Goal: Transaction & Acquisition: Purchase product/service

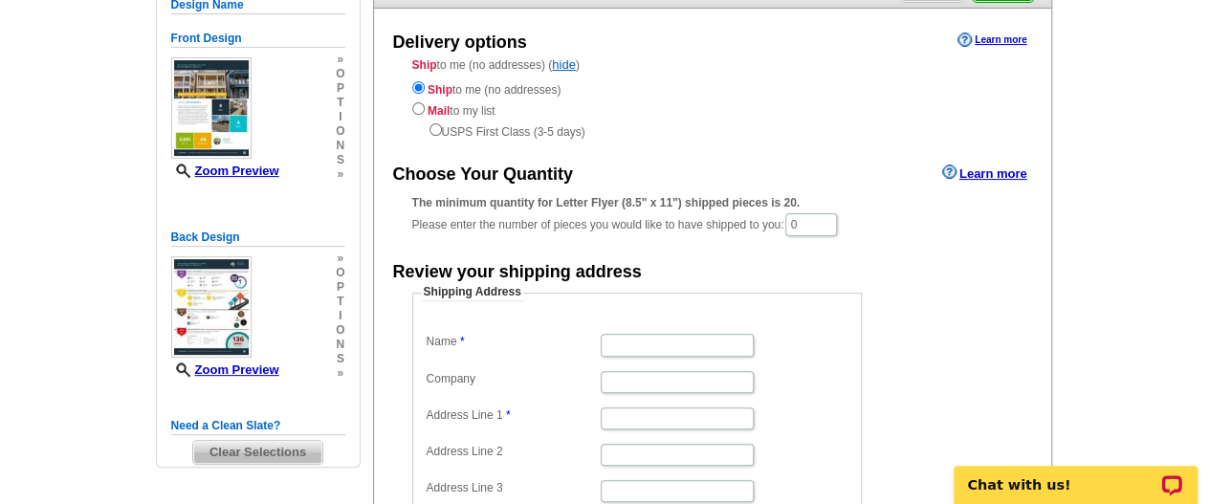
scroll to position [191, 0]
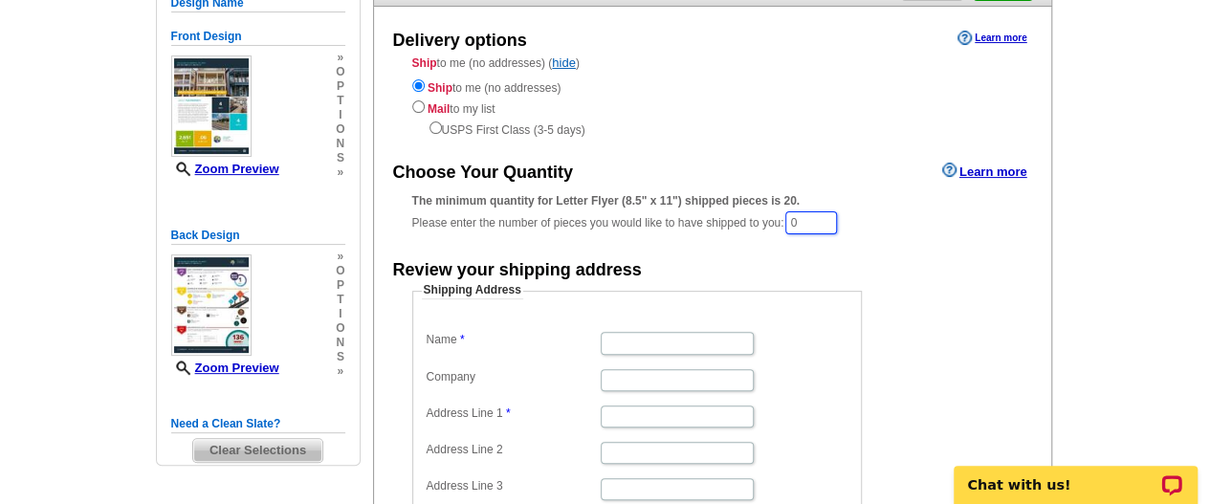
click at [827, 227] on input "0" at bounding box center [811, 222] width 52 height 23
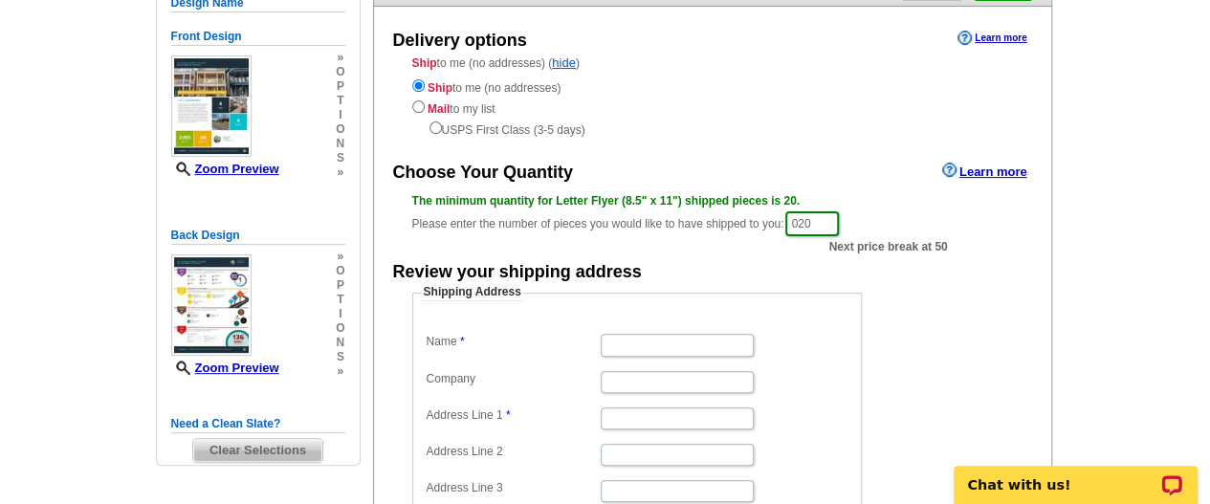
click at [809, 225] on input "020" at bounding box center [812, 223] width 54 height 25
type input "20"
click at [815, 154] on div "Delivery options Learn more Ship to me (no addresses) ( hide ) Ship to me (no a…" at bounding box center [712, 343] width 679 height 672
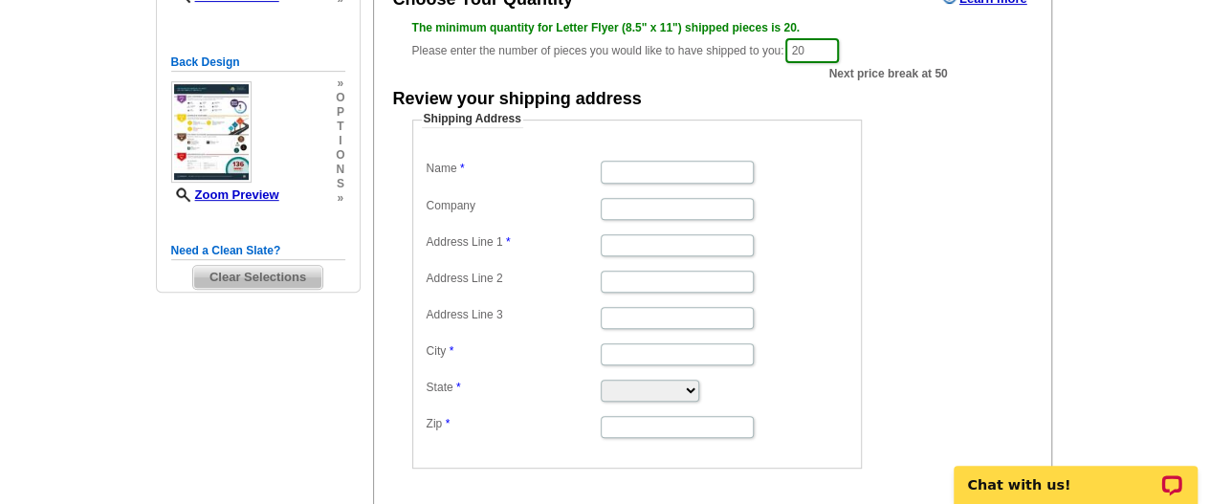
scroll to position [383, 0]
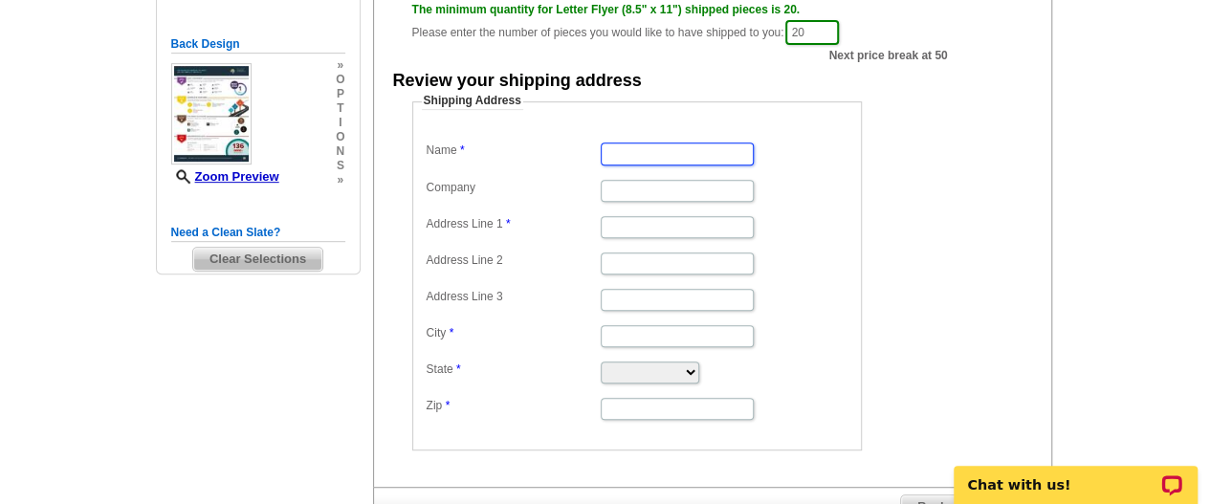
click at [645, 163] on input "Name" at bounding box center [677, 154] width 153 height 22
type input "[PERSON_NAME]"
type input "775 Ridge Lake Blvd"
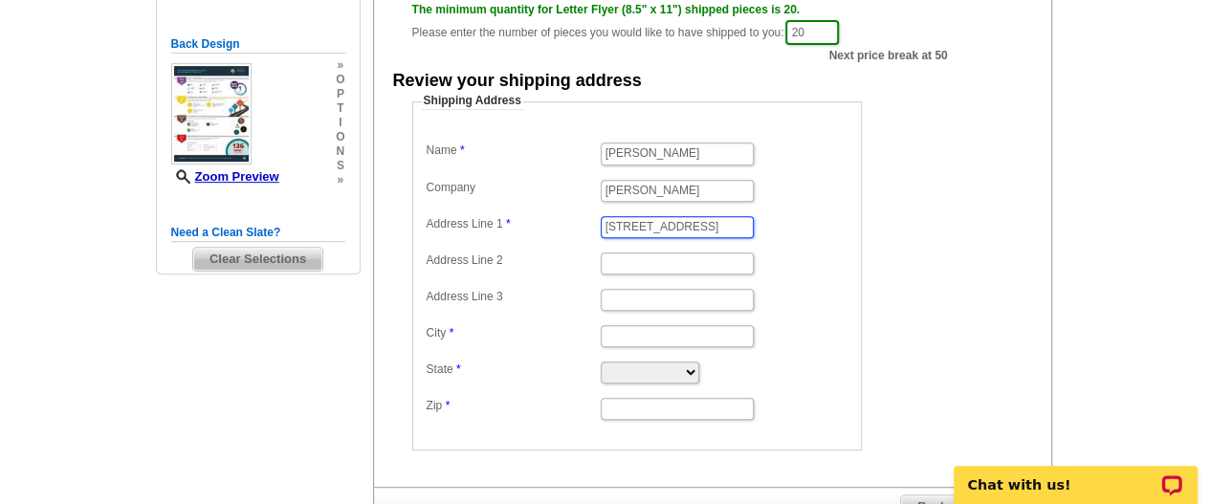
type input "Suite 400"
type input "Memphis"
type input "38120"
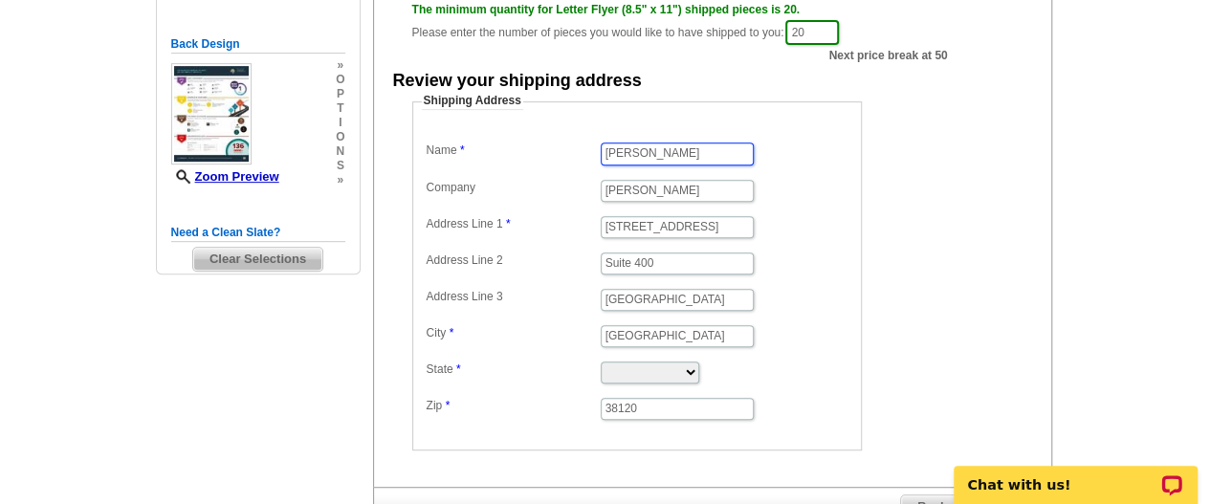
scroll to position [0, 0]
drag, startPoint x: 716, startPoint y: 228, endPoint x: 596, endPoint y: 229, distance: 119.6
click at [596, 229] on dl "Name Todd Adams Company Keller Williams Address Line 1 775 Ridge Lake Blvd Addr…" at bounding box center [637, 280] width 430 height 284
type input "[STREET_ADDRESS]"
click at [673, 269] on input "Suite 400" at bounding box center [677, 264] width 153 height 22
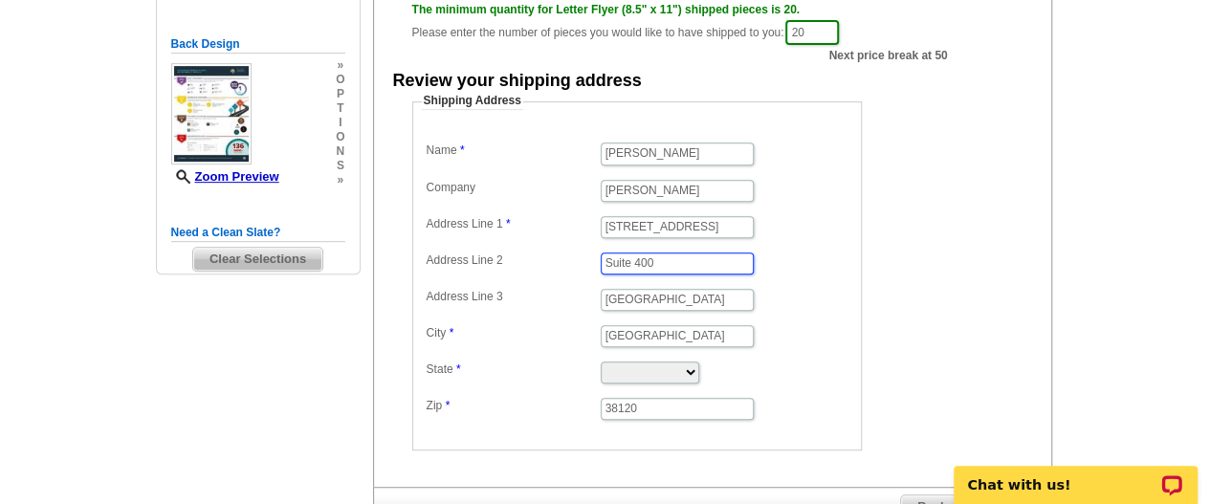
drag, startPoint x: 673, startPoint y: 269, endPoint x: 612, endPoint y: 263, distance: 61.5
click at [612, 263] on input "Suite 400" at bounding box center [677, 264] width 153 height 22
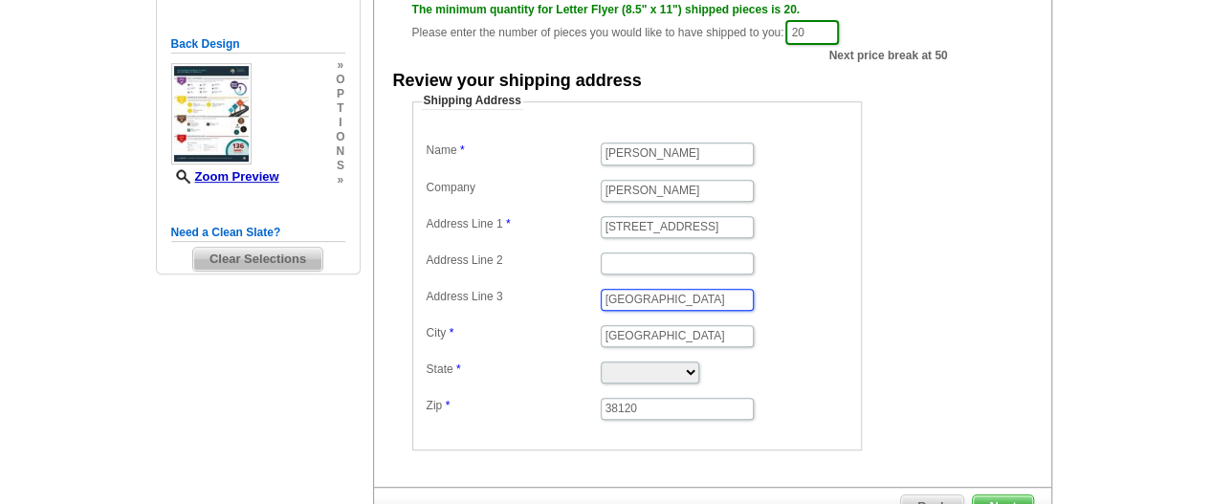
drag, startPoint x: 656, startPoint y: 302, endPoint x: 583, endPoint y: 299, distance: 73.7
click at [583, 299] on dl "Name Todd Adams Company Keller Williams Address Line 1 1865 New Riverdale Rd Ad…" at bounding box center [637, 280] width 430 height 284
type input "Germantown"
drag, startPoint x: 666, startPoint y: 334, endPoint x: 589, endPoint y: 331, distance: 76.6
click at [589, 331] on dl "Name Todd Adams Company Keller Williams Address Line 1 1865 New Riverdale Rd Ad…" at bounding box center [637, 280] width 430 height 284
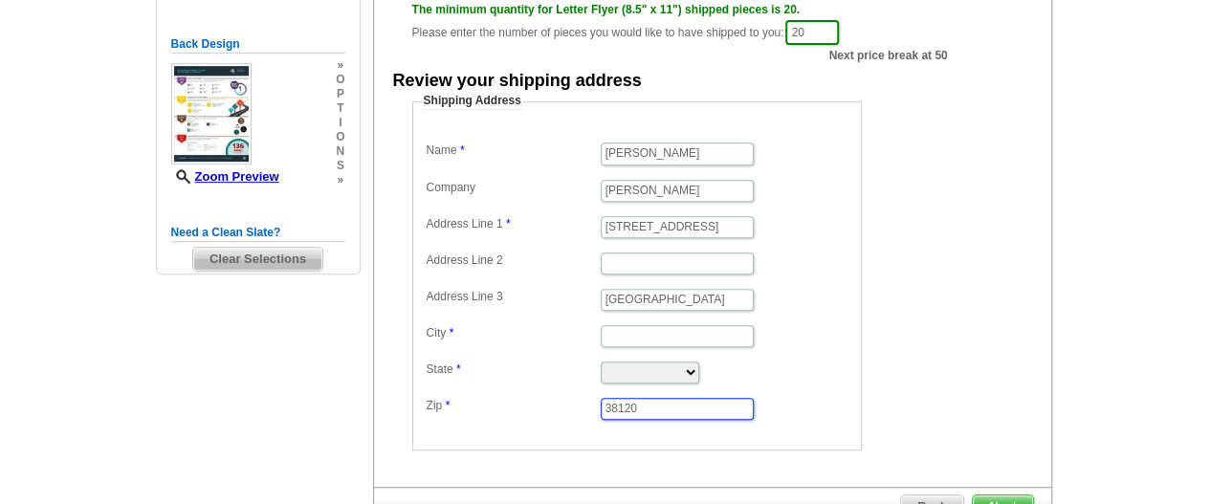
click at [656, 407] on input "38120" at bounding box center [677, 409] width 153 height 22
type input "38138"
click at [639, 368] on select "Alabama Alaska Arizona Arkansas California Colorado Connecticut District of Col…" at bounding box center [650, 373] width 99 height 22
select select "TN"
click at [639, 368] on select "Alabama Alaska Arizona Arkansas California Colorado Connecticut District of Col…" at bounding box center [650, 373] width 99 height 22
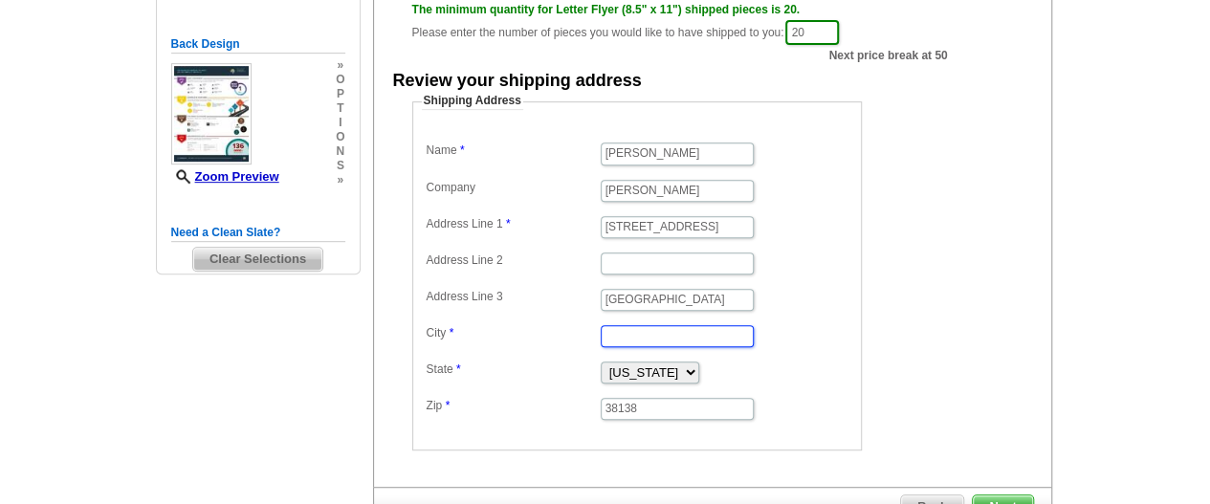
click at [645, 334] on input "City" at bounding box center [677, 336] width 153 height 22
type input "Germantown"
click at [673, 302] on input "Germantown" at bounding box center [677, 300] width 153 height 22
type input "G"
click at [798, 226] on dd "[STREET_ADDRESS]" at bounding box center [637, 225] width 430 height 29
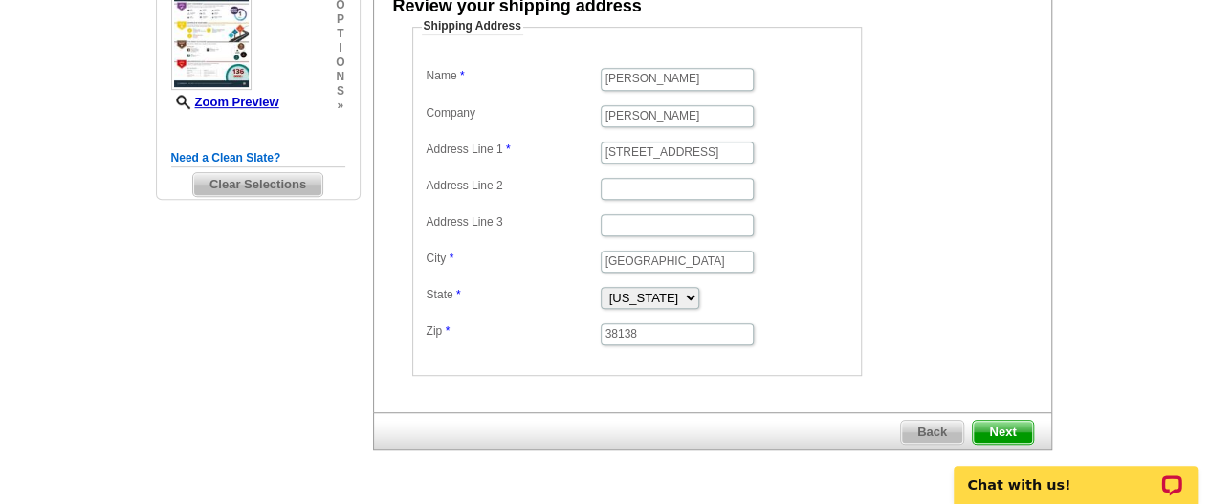
scroll to position [510, 0]
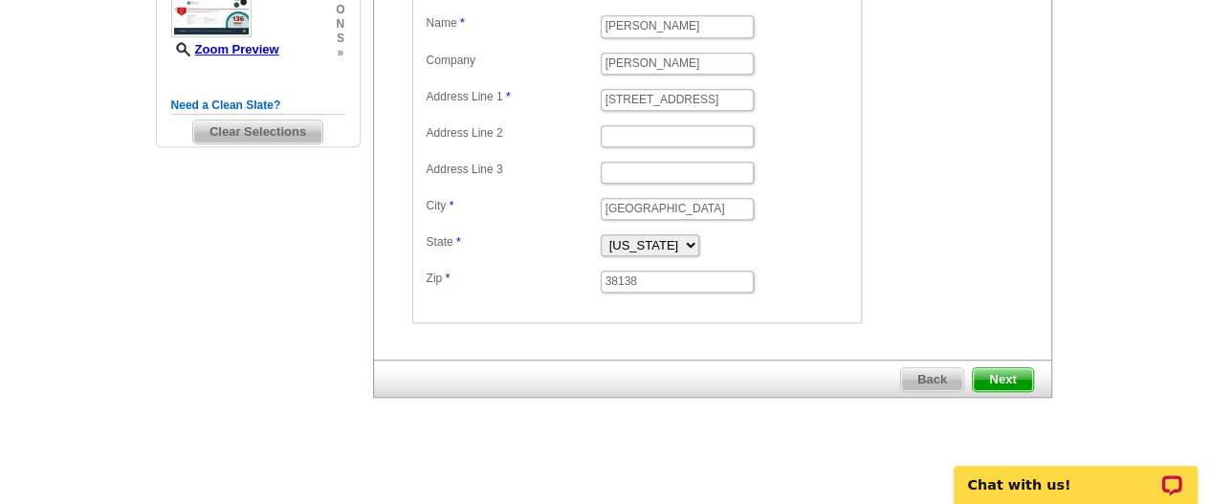
click at [1003, 372] on span "Next" at bounding box center [1002, 379] width 59 height 23
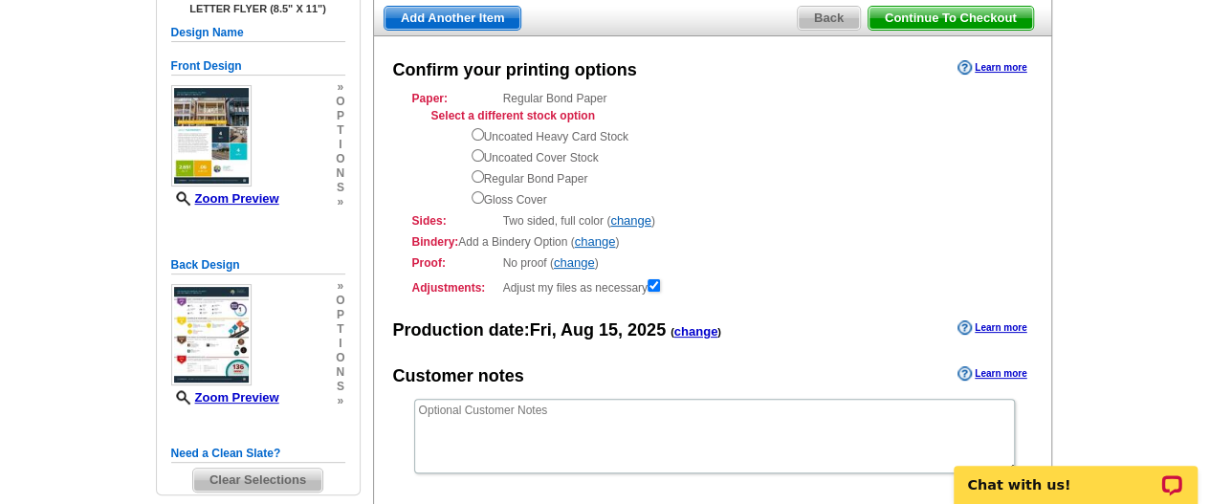
scroll to position [191, 0]
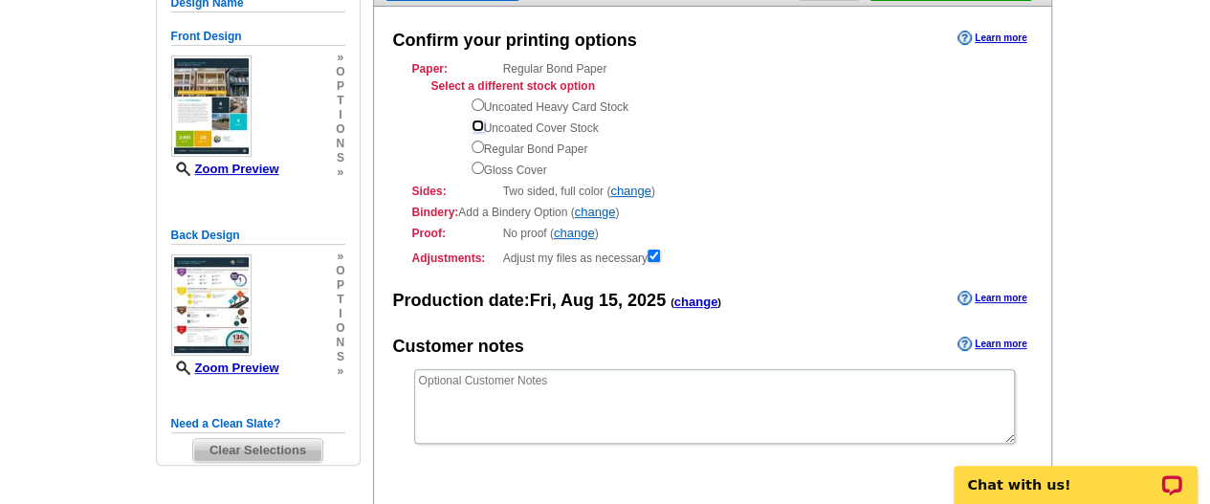
click at [474, 121] on input "radio" at bounding box center [478, 126] width 12 height 12
radio input "true"
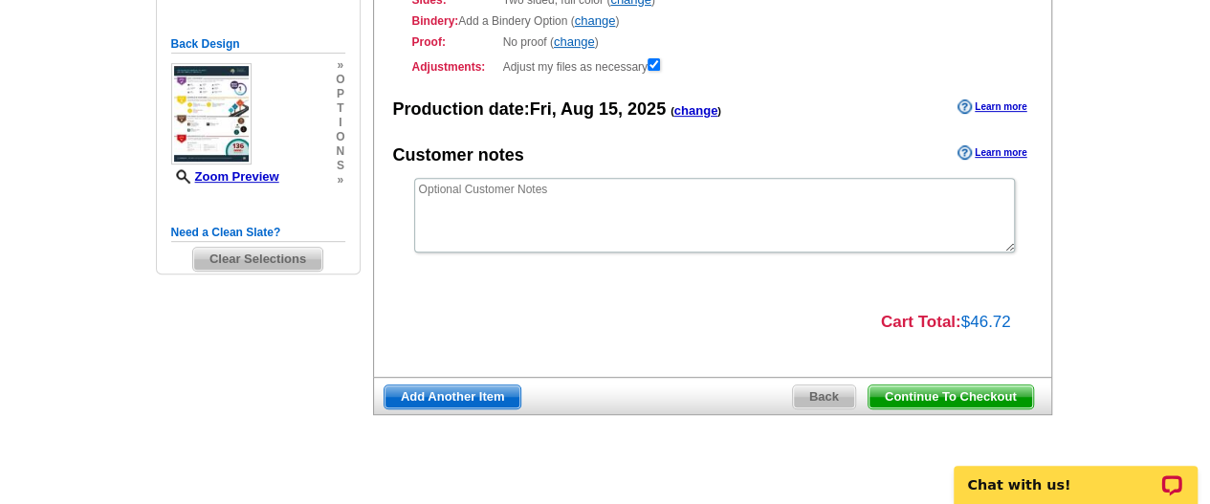
scroll to position [408, 0]
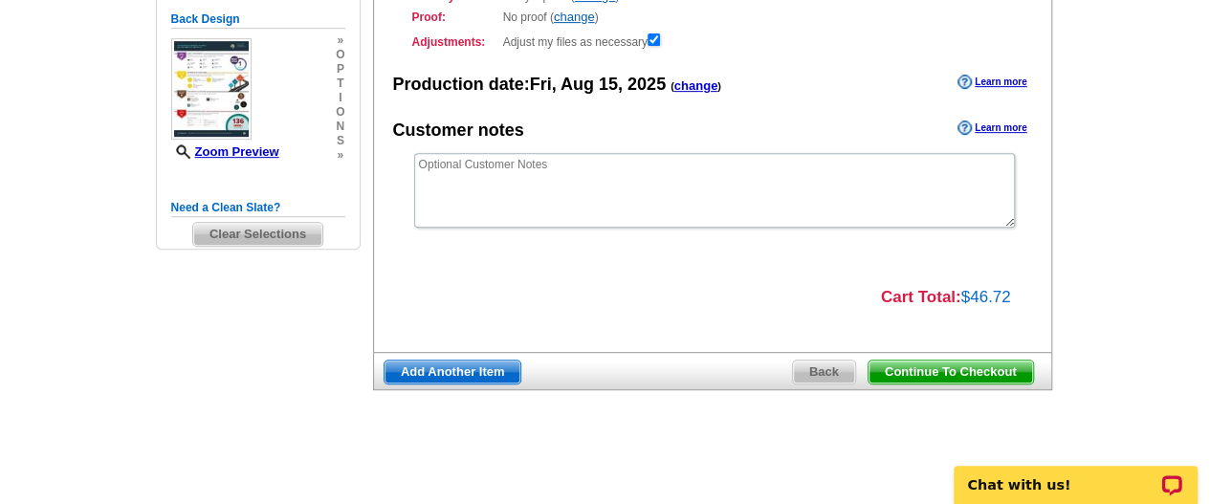
click at [980, 378] on span "Continue To Checkout" at bounding box center [951, 372] width 165 height 23
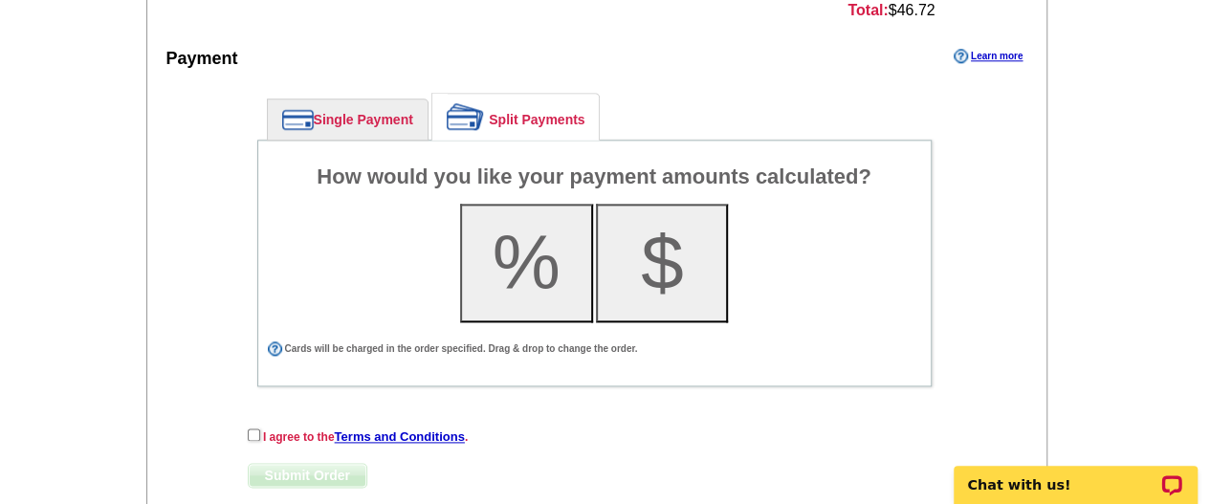
scroll to position [1148, 0]
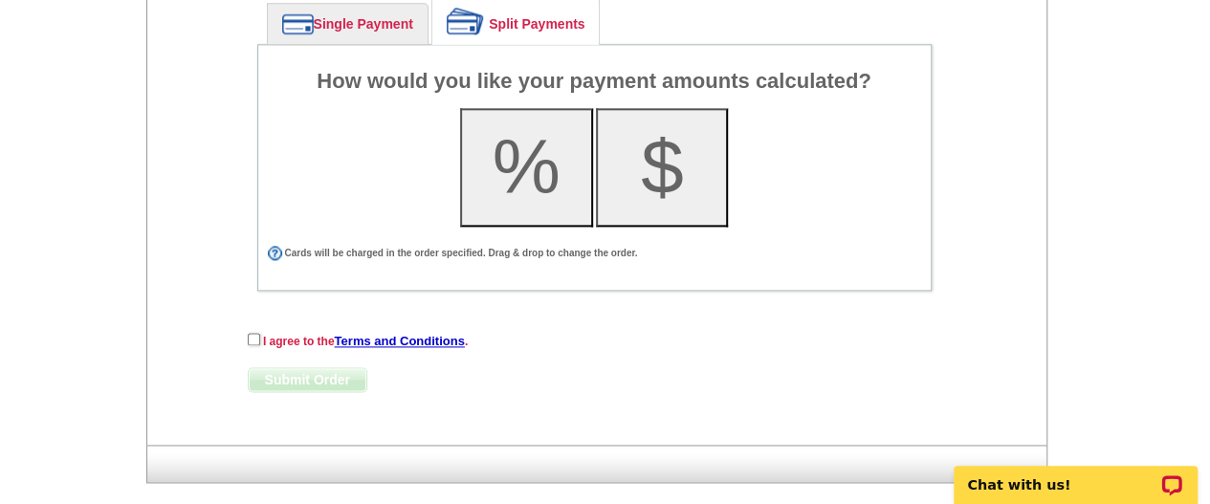
click at [343, 12] on link "Single Payment" at bounding box center [348, 24] width 160 height 40
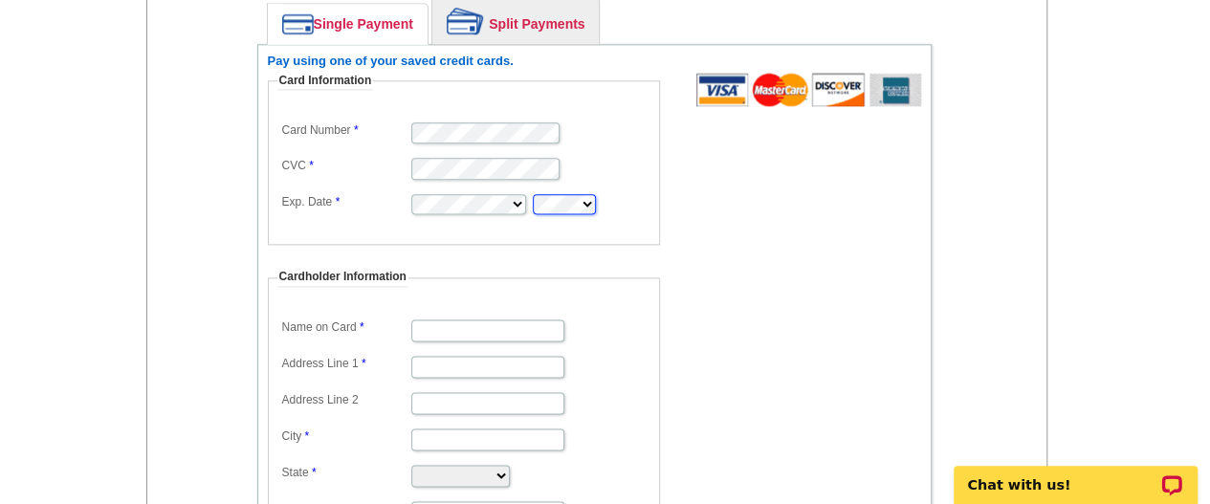
type input "[PERSON_NAME]"
click at [629, 160] on dd at bounding box center [463, 167] width 373 height 28
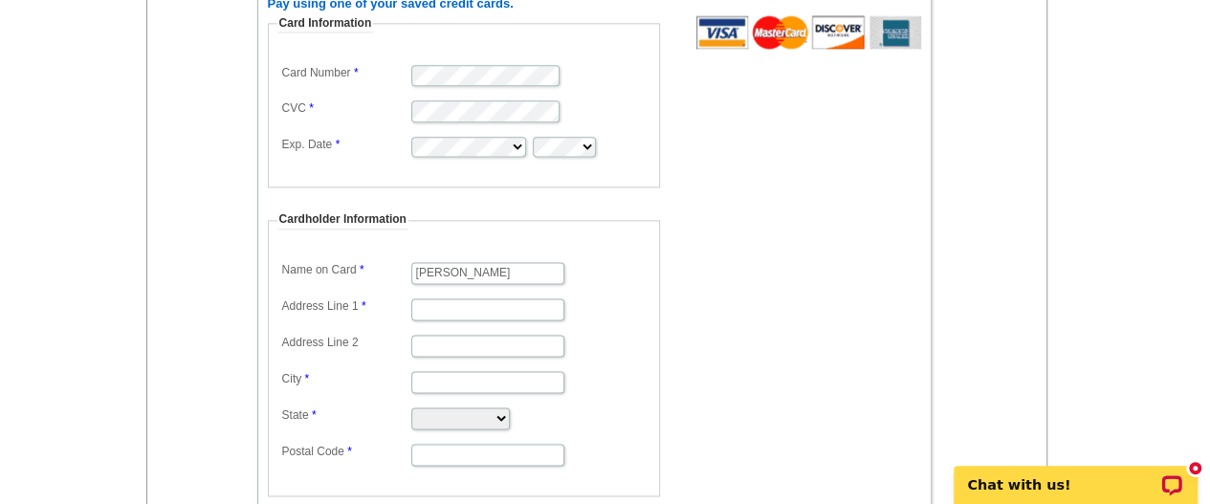
scroll to position [1244, 0]
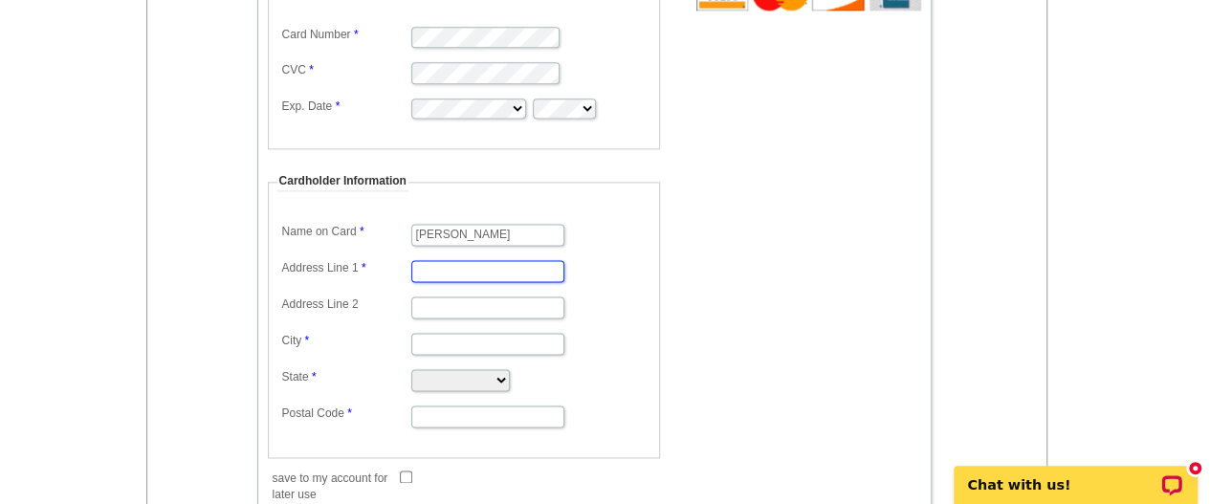
click at [447, 260] on input "Address Line 1" at bounding box center [487, 271] width 153 height 22
type input "[STREET_ADDRESS]"
type input "Germantown"
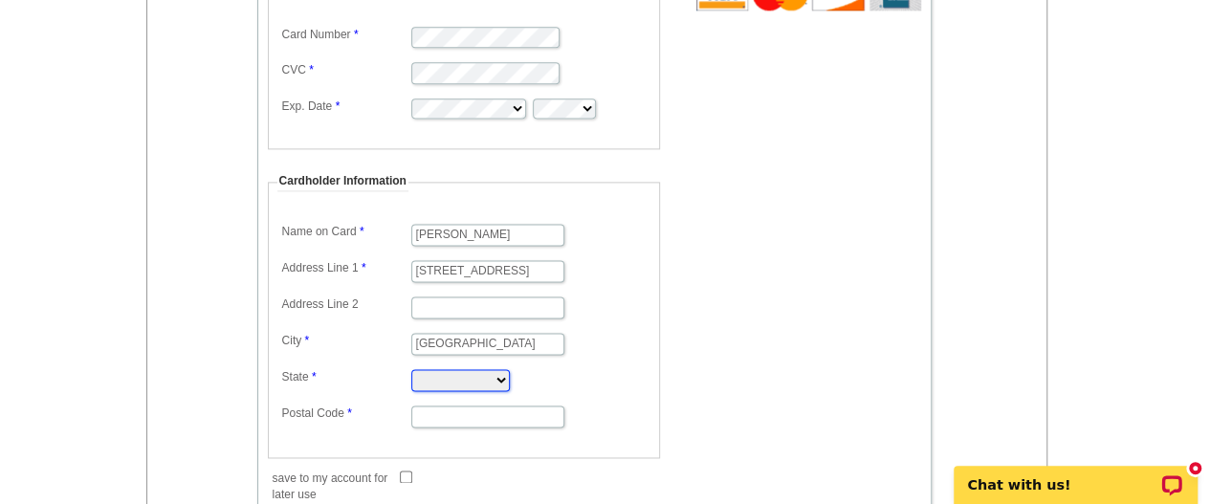
select select "TN"
type input "38138"
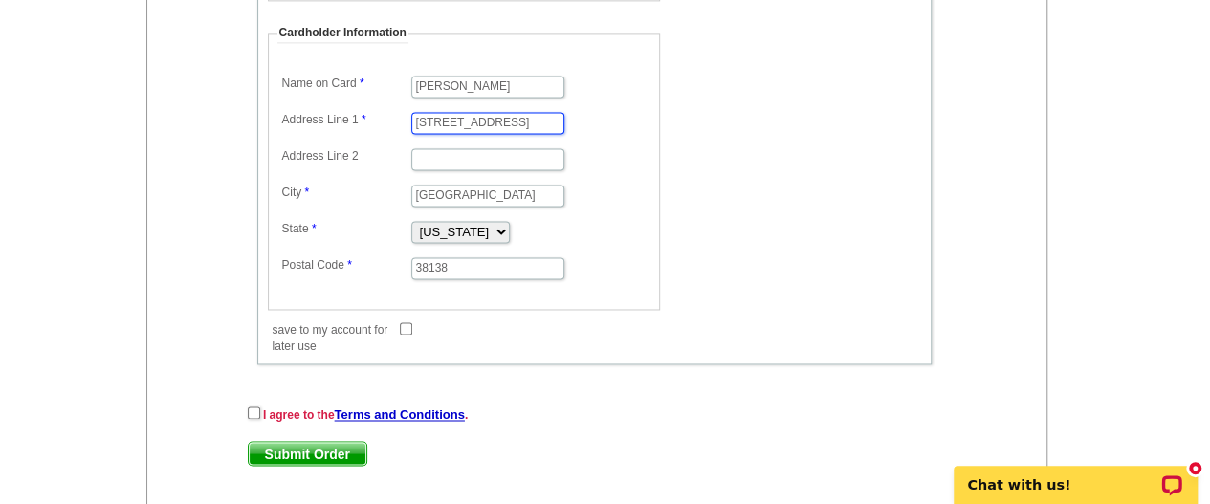
scroll to position [1435, 0]
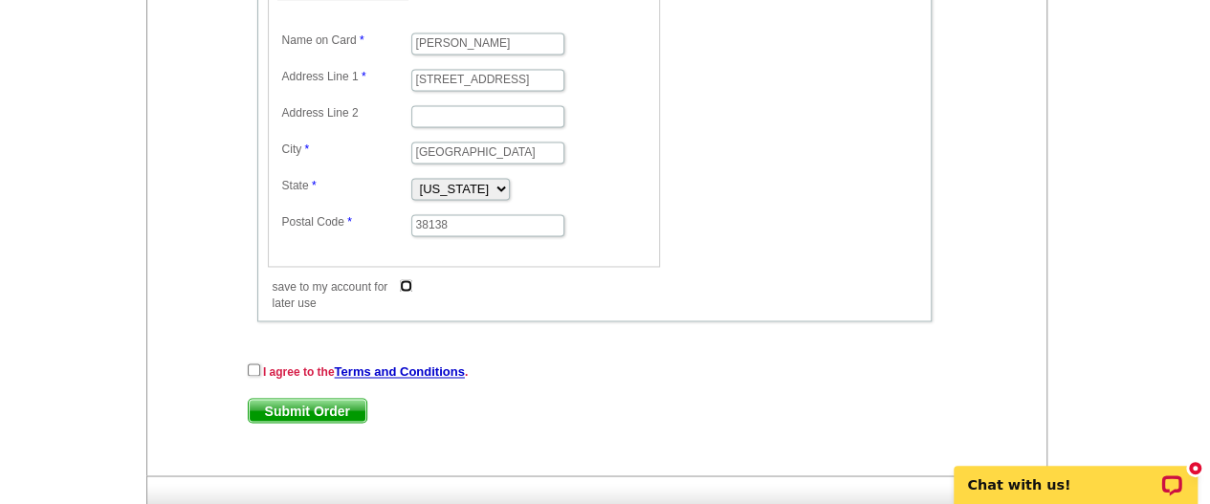
click at [408, 279] on input "save to my account for later use" at bounding box center [406, 285] width 12 height 12
checkbox input "true"
click at [250, 364] on input "checkbox" at bounding box center [254, 370] width 12 height 12
checkbox input "true"
click at [288, 401] on span "Submit Order" at bounding box center [308, 410] width 118 height 23
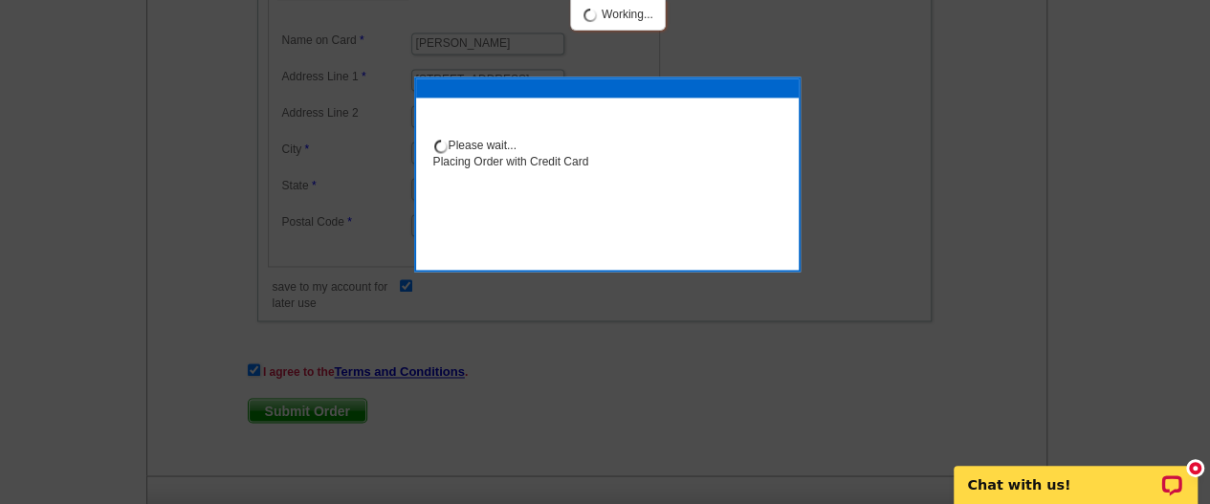
scroll to position [1531, 0]
